Goal: Find specific page/section: Find specific page/section

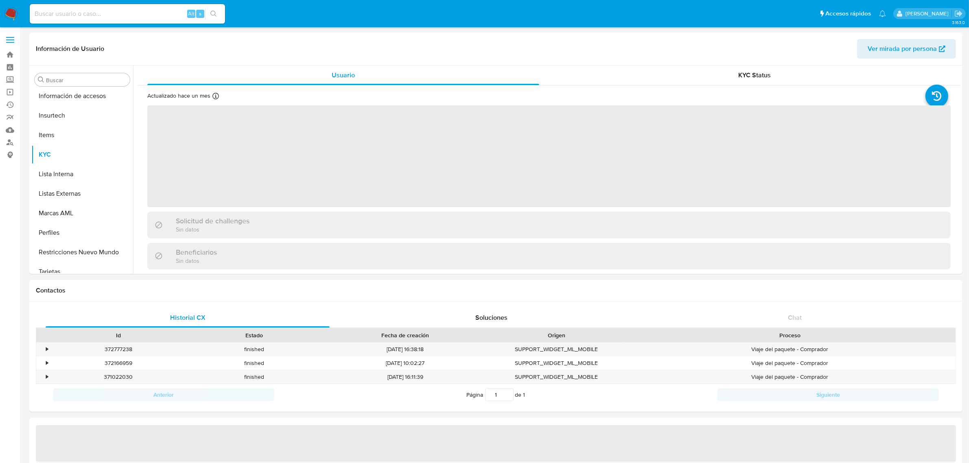
scroll to position [402, 0]
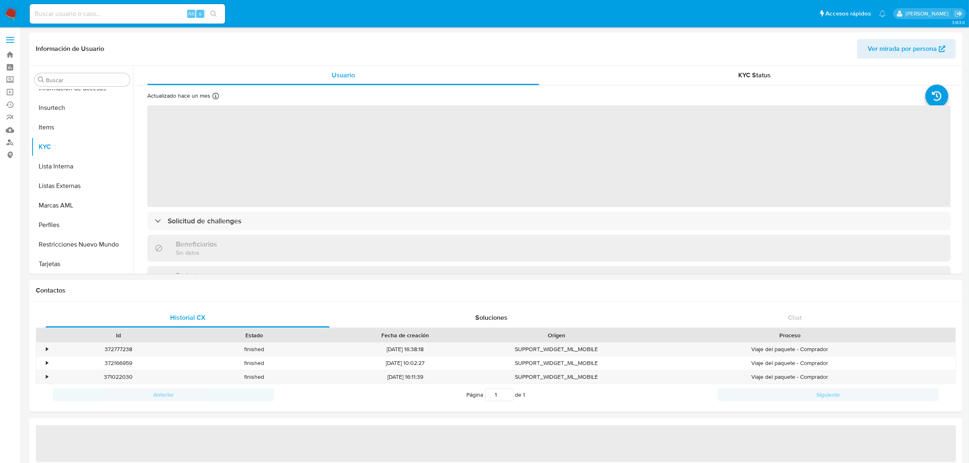
click at [86, 18] on input at bounding box center [127, 14] width 195 height 11
select select "10"
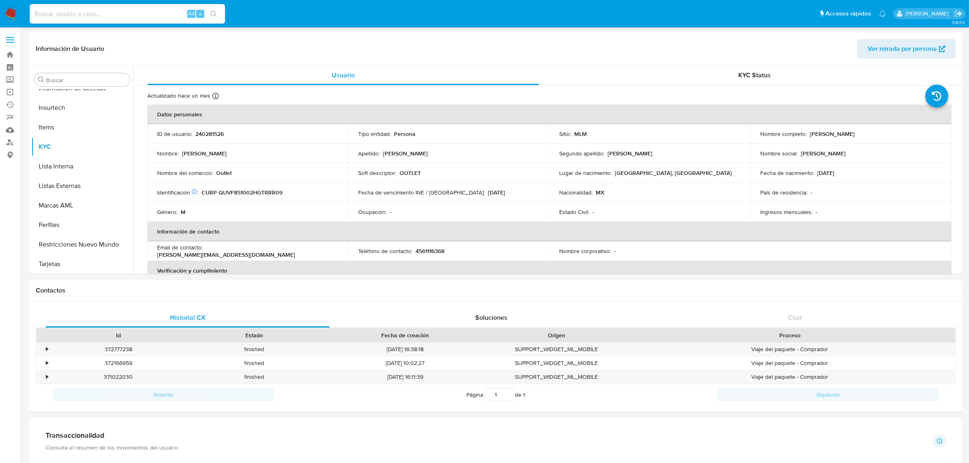
paste input "609389670"
type input "609389670"
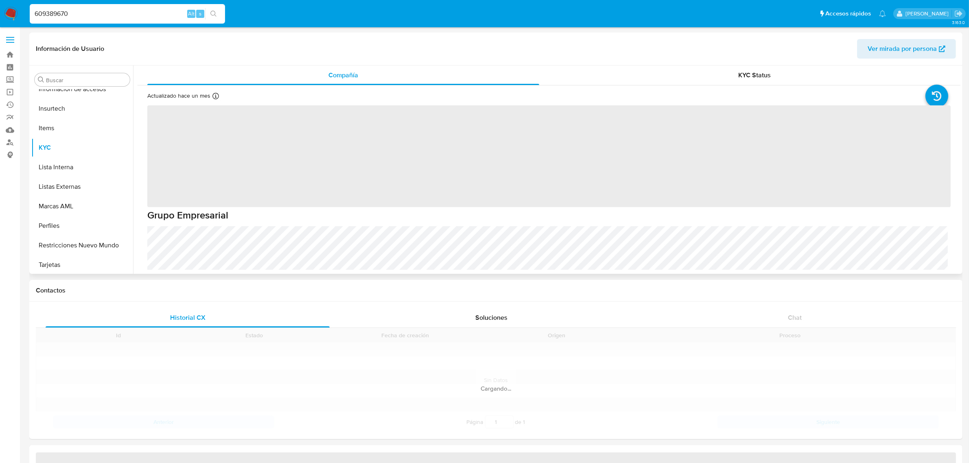
scroll to position [402, 0]
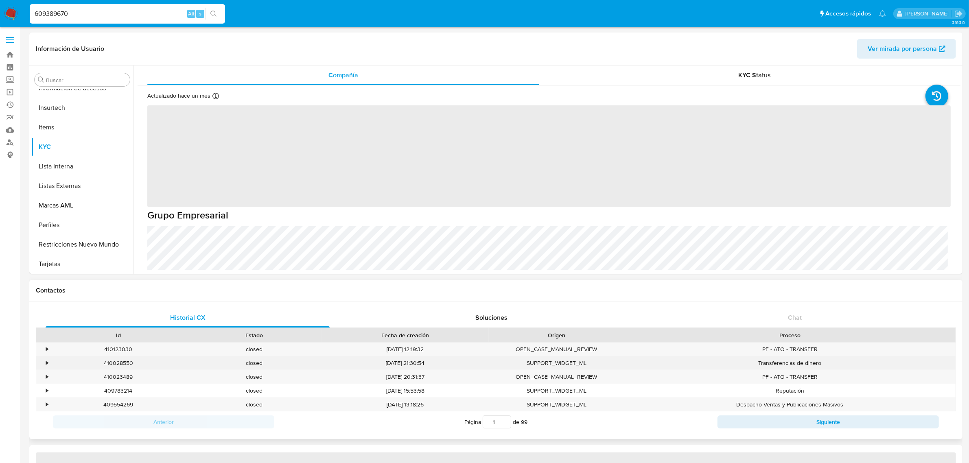
select select "10"
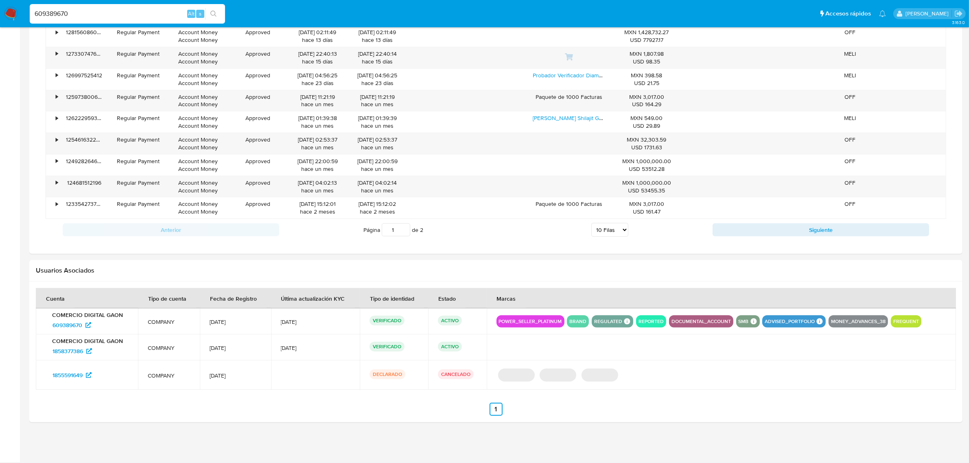
scroll to position [650, 0]
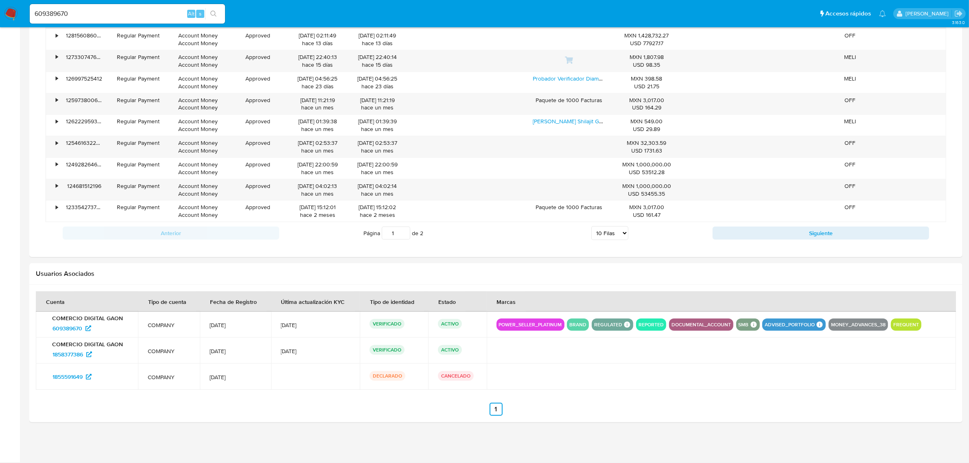
drag, startPoint x: 202, startPoint y: 403, endPoint x: 197, endPoint y: 405, distance: 4.9
click at [202, 403] on section at bounding box center [496, 354] width 921 height 125
drag, startPoint x: 106, startPoint y: 363, endPoint x: 83, endPoint y: 371, distance: 24.5
click at [53, 361] on td "COMERCIO DIGITAL GAON 1858377386" at bounding box center [87, 351] width 102 height 26
click at [140, 392] on section at bounding box center [496, 354] width 921 height 125
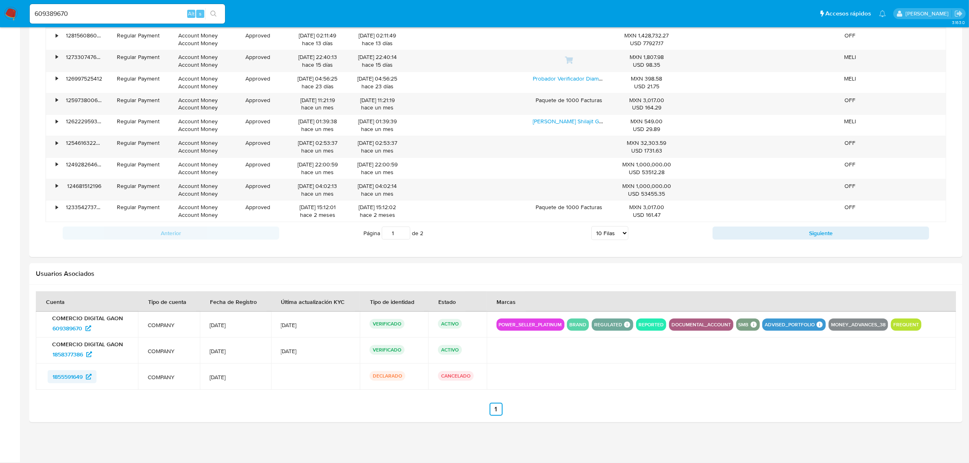
drag, startPoint x: 120, startPoint y: 384, endPoint x: 51, endPoint y: 377, distance: 69.5
click at [51, 377] on div "1855591649" at bounding box center [88, 376] width 81 height 13
